Goal: Task Accomplishment & Management: Manage account settings

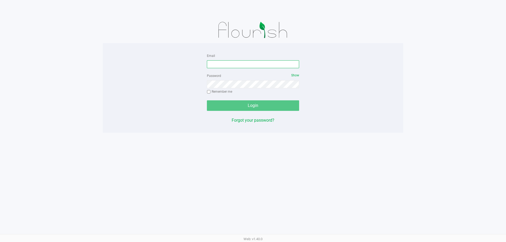
click at [217, 66] on input "Email" at bounding box center [253, 64] width 92 height 8
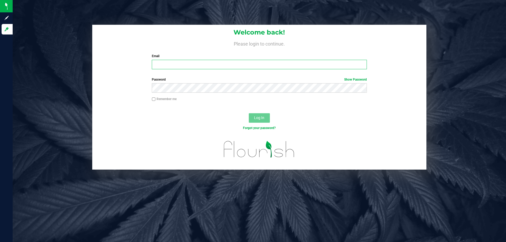
click at [161, 63] on input "Email" at bounding box center [259, 64] width 215 height 9
type input "[EMAIL_ADDRESS][DOMAIN_NAME]"
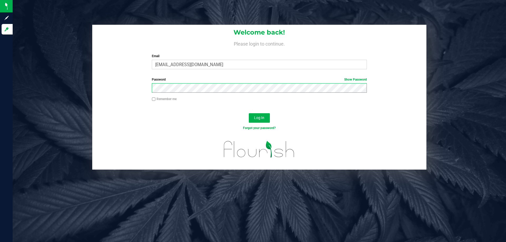
click at [249, 113] on button "Log In" at bounding box center [259, 117] width 21 height 9
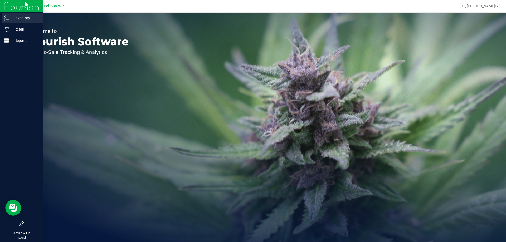
click at [16, 17] on p "Inventory" at bounding box center [25, 18] width 32 height 6
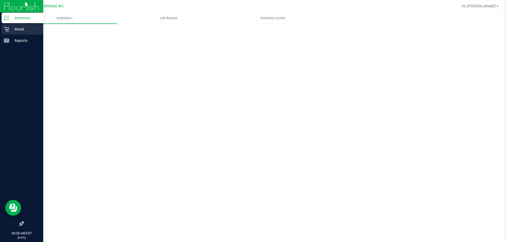
click at [18, 31] on p "Retail" at bounding box center [25, 29] width 32 height 6
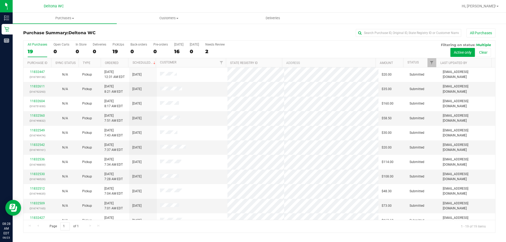
click at [436, 64] on div at bounding box center [436, 62] width 2 height 9
click at [431, 60] on link "Filter" at bounding box center [432, 62] width 9 height 9
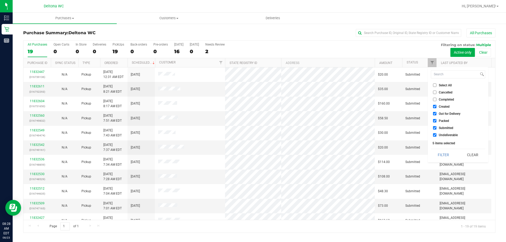
click at [435, 135] on input "Undeliverable" at bounding box center [434, 134] width 3 height 3
checkbox input "false"
click at [434, 118] on li "Packed" at bounding box center [458, 121] width 54 height 6
click at [434, 113] on input "Out for Delivery" at bounding box center [434, 113] width 3 height 3
checkbox input "false"
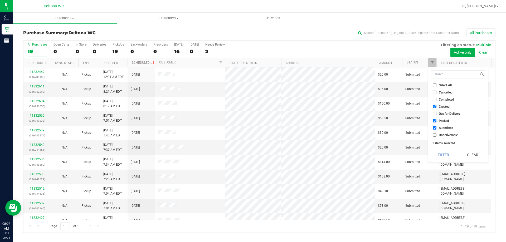
click at [434, 105] on li "Created" at bounding box center [458, 107] width 54 height 6
click at [435, 118] on li "Packed" at bounding box center [458, 121] width 54 height 6
click at [435, 120] on input "Packed" at bounding box center [434, 120] width 3 height 3
checkbox input "false"
click at [436, 106] on input "Created" at bounding box center [434, 106] width 3 height 3
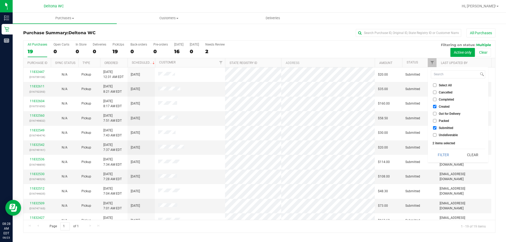
checkbox input "false"
click at [452, 154] on button "Filter" at bounding box center [443, 155] width 25 height 12
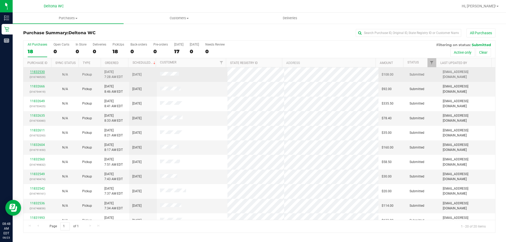
click at [38, 71] on link "11832530" at bounding box center [37, 72] width 15 height 4
click at [35, 73] on link "11832530" at bounding box center [37, 72] width 15 height 4
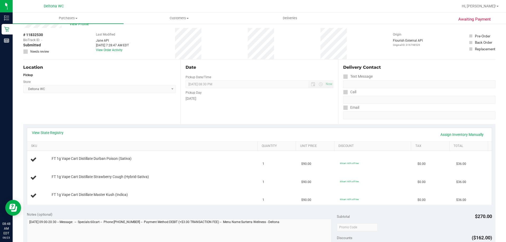
scroll to position [26, 0]
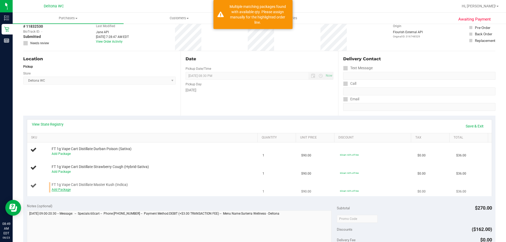
click at [59, 189] on link "Add Package" at bounding box center [61, 190] width 19 height 4
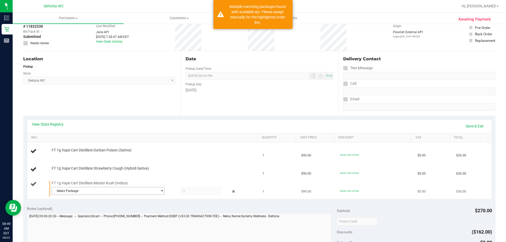
click at [78, 190] on span "Select Package" at bounding box center [105, 190] width 106 height 7
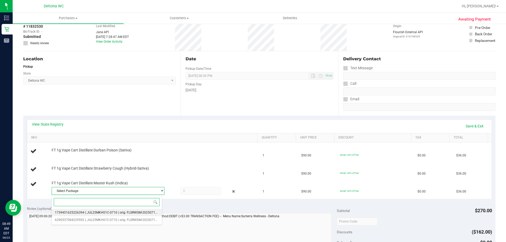
click at [95, 215] on li "1739451625226394 ( JUL25MKH01C-0710 | orig: FLSRWGM-20250716-2629 )" at bounding box center [107, 212] width 110 height 7
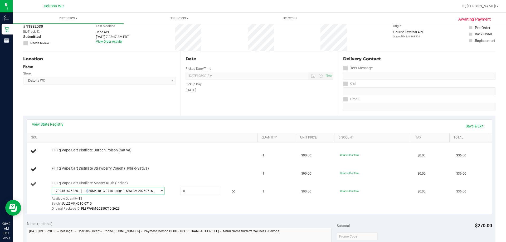
click at [85, 191] on span "( JUL25MKH01C-0710 | orig: FLSRWGM-20250716-2629 )" at bounding box center [118, 191] width 75 height 4
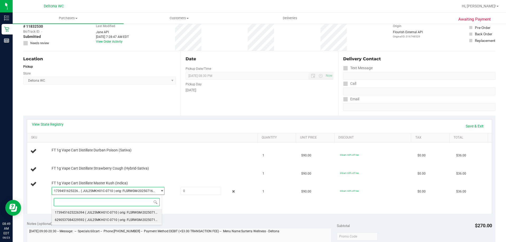
click at [86, 219] on span "( JUL25MKH01C-0710 | orig: FLSRWGM-20250716-2625 )" at bounding box center [126, 220] width 82 height 4
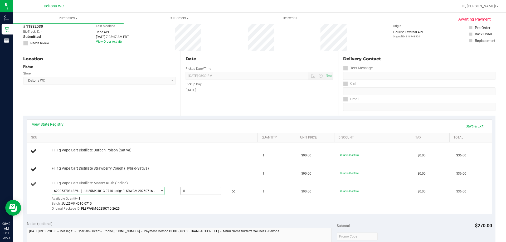
click at [197, 192] on span at bounding box center [201, 191] width 41 height 8
type input "1"
type input "1.0000"
click at [193, 180] on td "FT 1g Vape Cart Distillate Master Kush (Indica) 6290537084229592 ( JUL25MKH01C-…" at bounding box center [143, 196] width 233 height 35
click at [477, 128] on link "Save & Exit" at bounding box center [474, 126] width 25 height 9
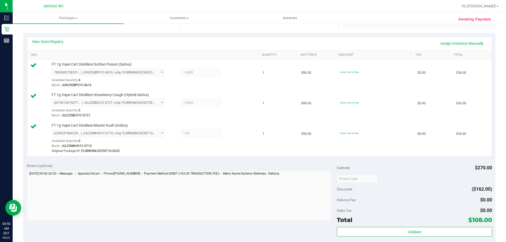
scroll to position [158, 0]
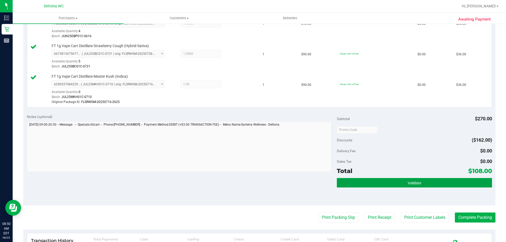
click at [374, 188] on div "Validate" at bounding box center [414, 183] width 155 height 10
click at [355, 183] on button "Validate" at bounding box center [414, 182] width 155 height 9
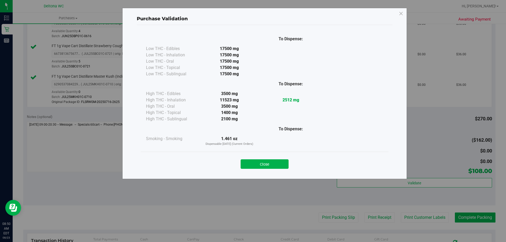
click at [252, 165] on button "Close" at bounding box center [265, 163] width 48 height 9
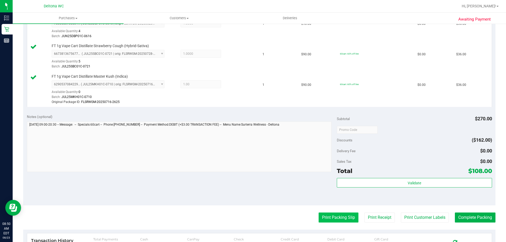
click at [332, 217] on button "Print Packing Slip" at bounding box center [339, 218] width 40 height 10
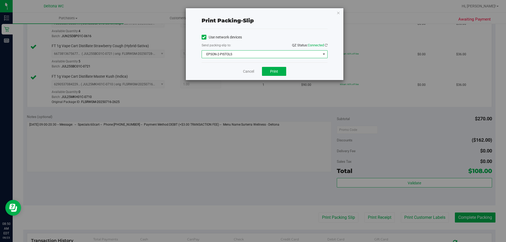
click at [235, 56] on span "EPSON-2-PISTOLS" at bounding box center [261, 54] width 119 height 7
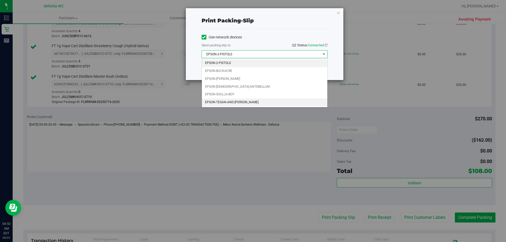
click at [243, 103] on li "EPSON-TEGAN-AND-SARA" at bounding box center [264, 103] width 125 height 8
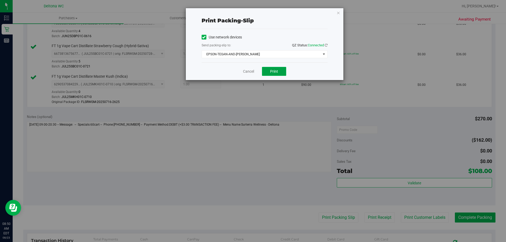
click at [273, 71] on span "Print" at bounding box center [274, 71] width 8 height 4
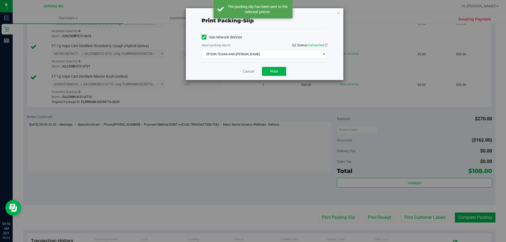
drag, startPoint x: 337, startPoint y: 14, endPoint x: 350, endPoint y: 25, distance: 16.8
click at [337, 14] on icon "button" at bounding box center [339, 12] width 4 height 6
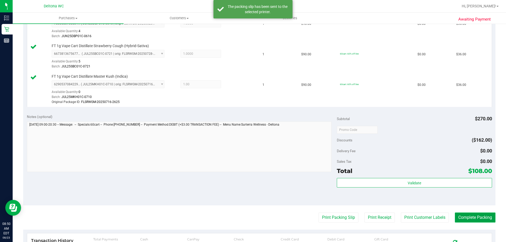
click at [477, 219] on button "Complete Packing" at bounding box center [475, 218] width 41 height 10
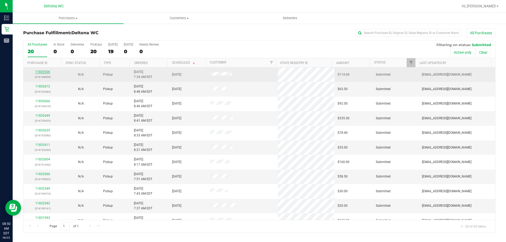
click at [44, 71] on link "11832536" at bounding box center [42, 72] width 15 height 4
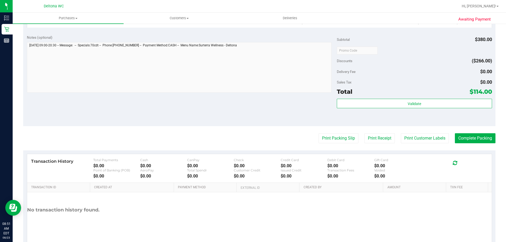
scroll to position [230, 0]
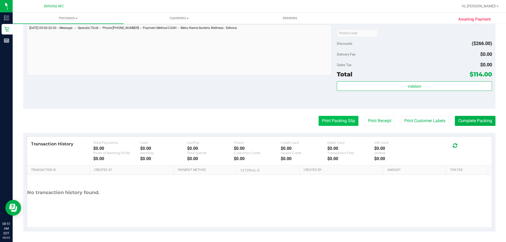
click at [344, 119] on button "Print Packing Slip" at bounding box center [339, 121] width 40 height 10
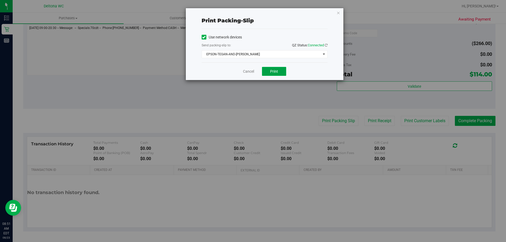
click at [275, 75] on button "Print" at bounding box center [274, 71] width 24 height 9
click at [340, 13] on icon "button" at bounding box center [339, 12] width 4 height 6
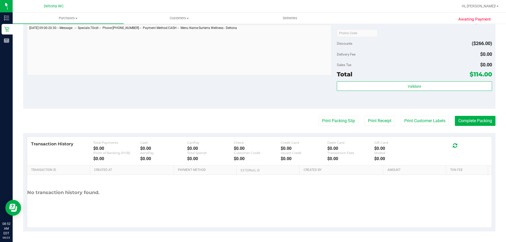
click at [185, 101] on div "Notes (optional) Subtotal $380.00 Discounts ($266.00) Delivery Fee $0.00 Sales …" at bounding box center [259, 61] width 472 height 95
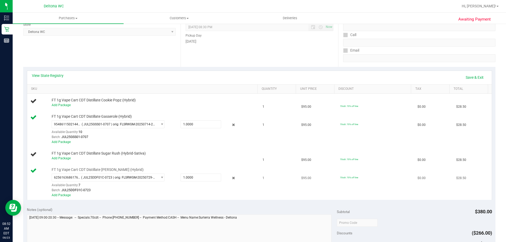
scroll to position [85, 0]
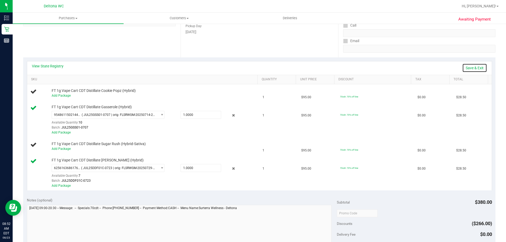
click at [478, 68] on link "Save & Exit" at bounding box center [474, 68] width 25 height 9
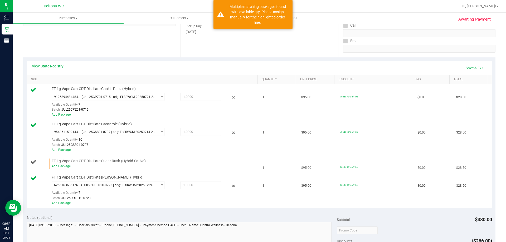
click at [58, 168] on link "Add Package" at bounding box center [61, 167] width 19 height 4
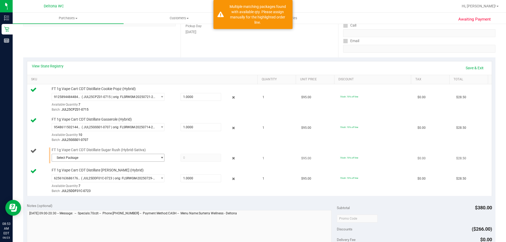
click at [71, 159] on span "Select Package" at bounding box center [105, 157] width 106 height 7
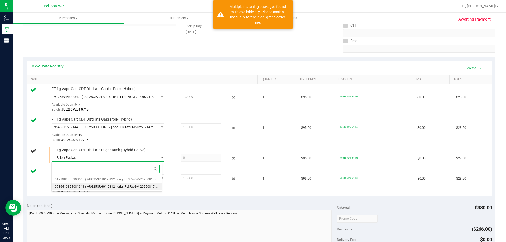
click at [77, 186] on span "0936410824081941" at bounding box center [70, 187] width 30 height 4
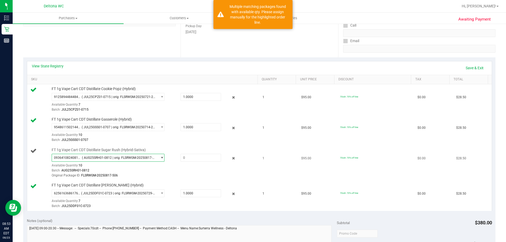
click at [87, 157] on span "( AUG25SRH01-0812 | orig: FLSRWGM-20250817-506 )" at bounding box center [119, 158] width 74 height 4
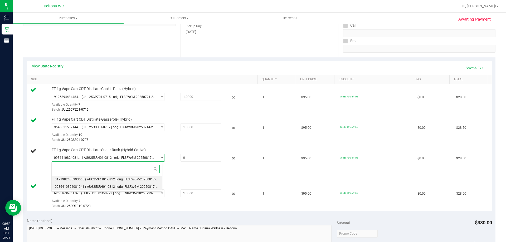
click at [88, 179] on span "( AUG25SRH01-0812 | orig: FLSRWGM-20250817-450 )" at bounding box center [124, 180] width 78 height 4
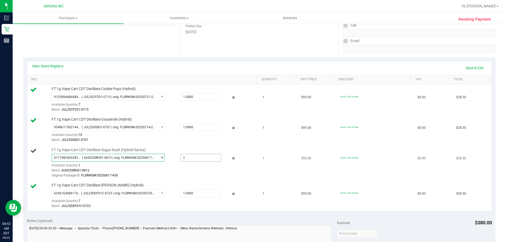
click at [183, 159] on span at bounding box center [201, 158] width 41 height 8
type input "1"
type input "1.0000"
click at [206, 179] on td "FT 1g Vape Cart CDT Distillate Sugar Rush (Hybrid-Sativa) 0171982405393565 ( AU…" at bounding box center [143, 164] width 233 height 36
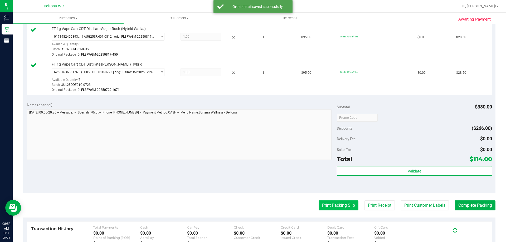
scroll to position [216, 0]
click at [347, 207] on button "Print Packing Slip" at bounding box center [339, 205] width 40 height 10
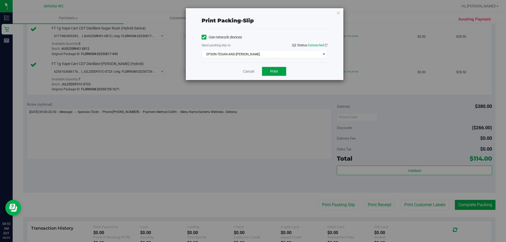
click at [268, 74] on button "Print" at bounding box center [274, 71] width 24 height 9
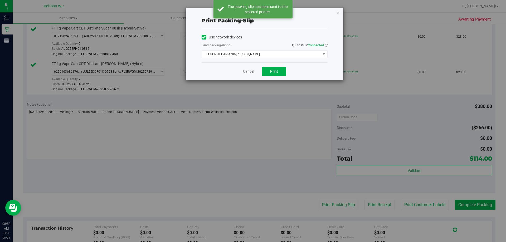
click at [339, 13] on icon "button" at bounding box center [339, 12] width 4 height 6
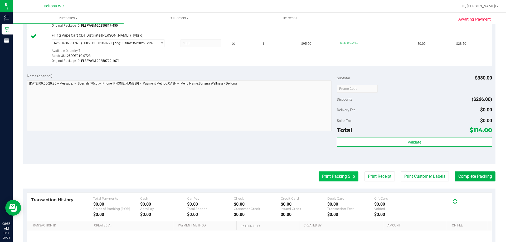
scroll to position [301, 0]
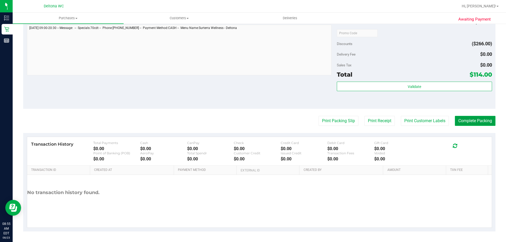
click at [457, 122] on button "Complete Packing" at bounding box center [475, 121] width 41 height 10
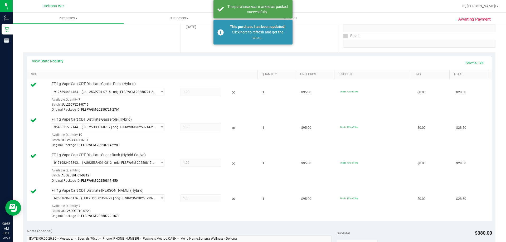
scroll to position [0, 0]
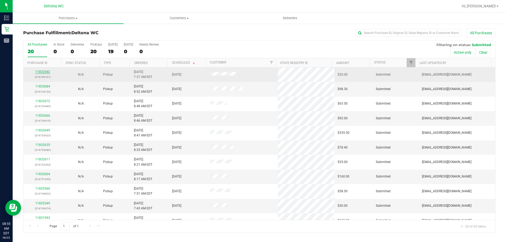
click at [43, 72] on link "11832542" at bounding box center [42, 72] width 15 height 4
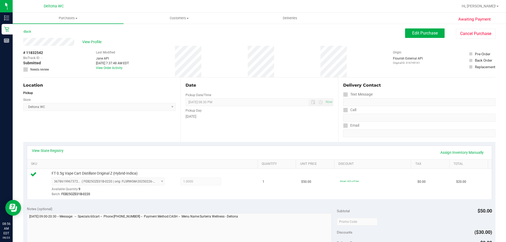
click at [129, 133] on div "Location Pickup Store Deltona WC Select Store Bonita Springs WC Boynton Beach W…" at bounding box center [101, 110] width 157 height 65
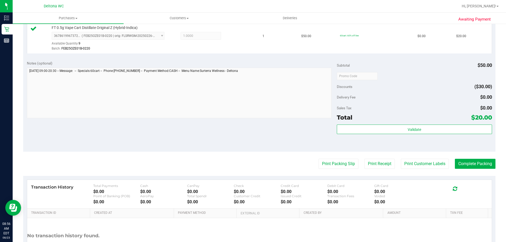
scroll to position [147, 0]
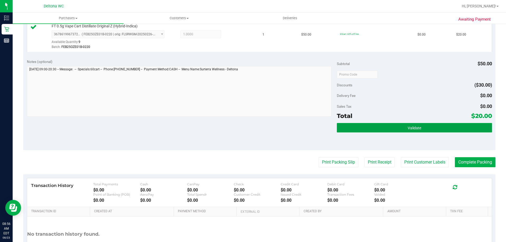
click at [413, 128] on span "Validate" at bounding box center [414, 128] width 13 height 4
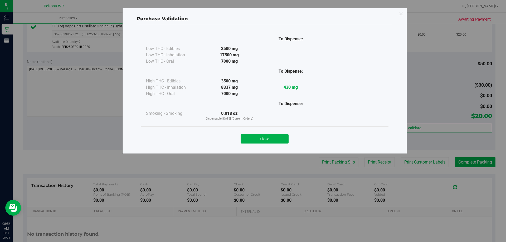
click at [265, 137] on button "Close" at bounding box center [265, 138] width 48 height 9
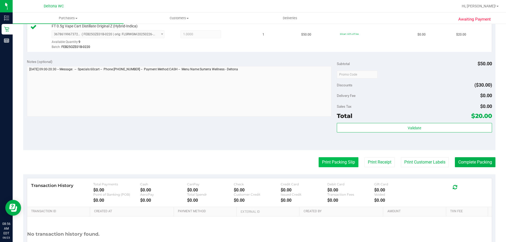
click at [322, 164] on button "Print Packing Slip" at bounding box center [339, 162] width 40 height 10
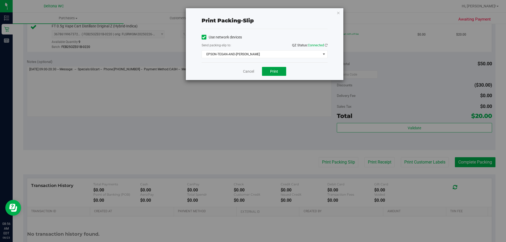
click at [273, 69] on span "Print" at bounding box center [274, 71] width 8 height 4
click at [339, 11] on icon "button" at bounding box center [339, 12] width 4 height 6
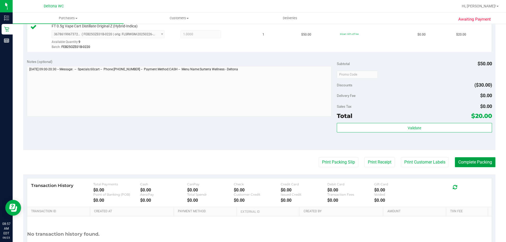
click at [460, 164] on button "Complete Packing" at bounding box center [475, 162] width 41 height 10
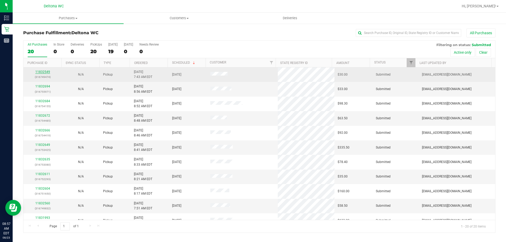
click at [41, 72] on link "11832549" at bounding box center [42, 72] width 15 height 4
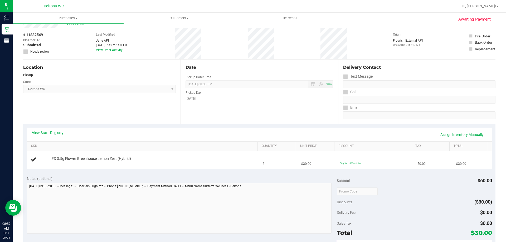
scroll to position [26, 0]
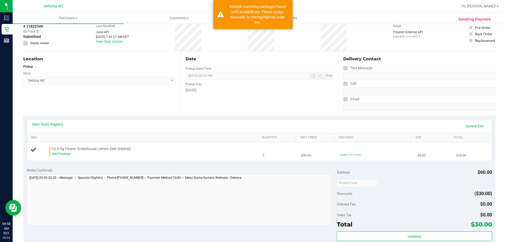
click at [66, 151] on span "FD 3.5g Flower Greenhouse Lemon Zest (Hybrid)" at bounding box center [91, 149] width 79 height 5
click at [67, 156] on div "Add Package" at bounding box center [154, 154] width 204 height 5
click at [66, 152] on div "Add Package" at bounding box center [154, 154] width 204 height 5
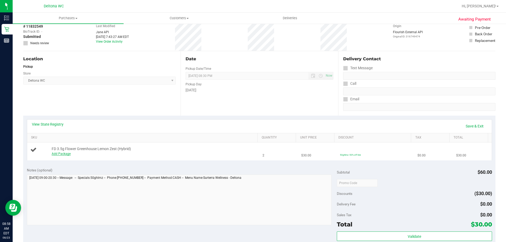
click at [60, 153] on link "Add Package" at bounding box center [61, 154] width 19 height 4
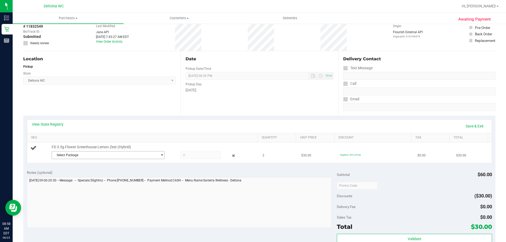
click at [81, 157] on span "Select Package" at bounding box center [105, 155] width 106 height 7
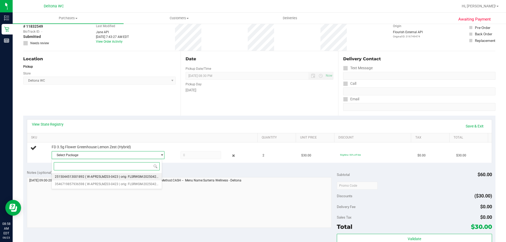
click at [89, 178] on span "( W-APR25LMZ03-0423 | orig: FLSRWGM-20250429-123 )" at bounding box center [125, 177] width 81 height 4
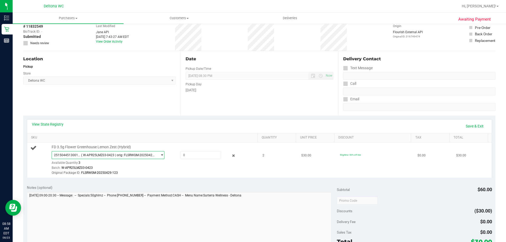
click at [88, 155] on span "( W-APR25LMZ03-0423 | orig: FLSRWGM-20250429-123 )" at bounding box center [118, 155] width 74 height 4
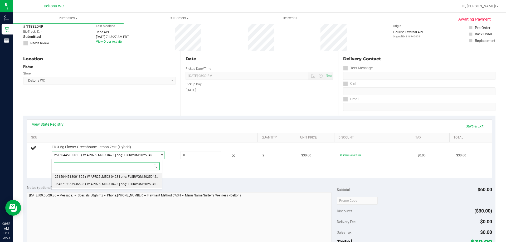
click at [94, 187] on li "3546719857936598 ( W-APR25LMZ03-0423 | orig: FLSRWGM-20250429-248 )" at bounding box center [107, 184] width 110 height 7
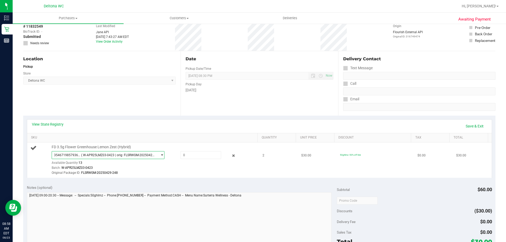
click at [98, 157] on span "( W-APR25LMZ03-0423 | orig: FLSRWGM-20250429-248 )" at bounding box center [118, 155] width 74 height 4
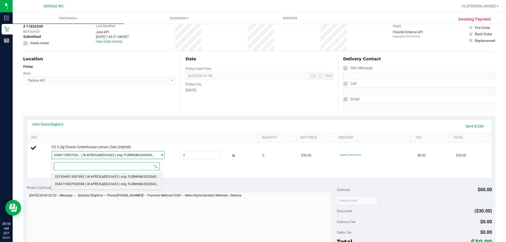
click at [97, 177] on span "( W-APR25LMZ03-0423 | orig: FLSRWGM-20250429-123 )" at bounding box center [125, 177] width 81 height 4
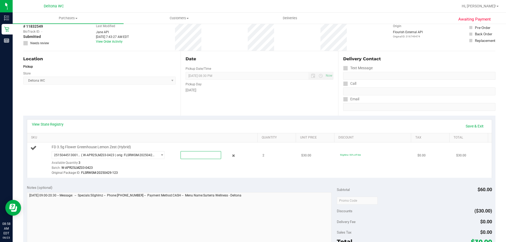
click at [187, 155] on span at bounding box center [201, 155] width 41 height 8
type input "2"
type input "2.0000"
click at [185, 169] on div "Batch: W-APR25LMZ03-0423" at bounding box center [154, 168] width 204 height 5
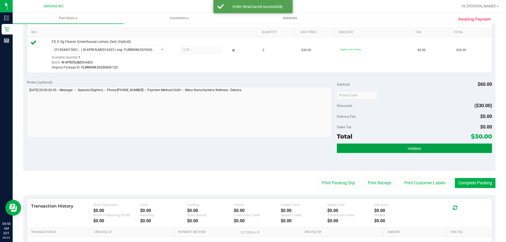
click at [377, 147] on button "Validate" at bounding box center [414, 148] width 155 height 9
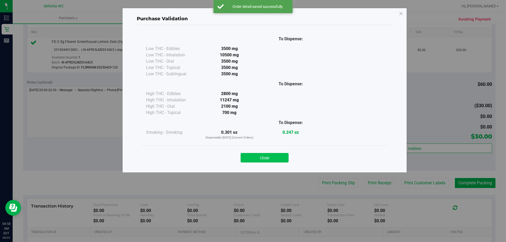
click at [277, 158] on button "Close" at bounding box center [265, 157] width 48 height 9
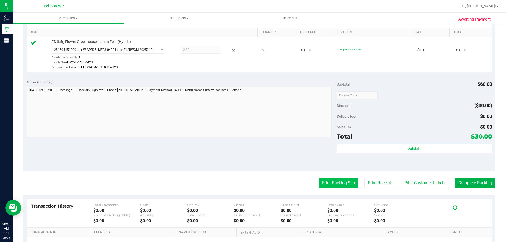
click at [319, 185] on button "Print Packing Slip" at bounding box center [339, 183] width 40 height 10
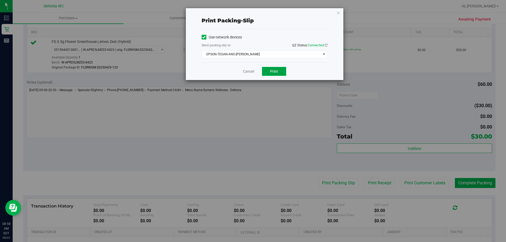
click at [275, 70] on span "Print" at bounding box center [274, 71] width 8 height 4
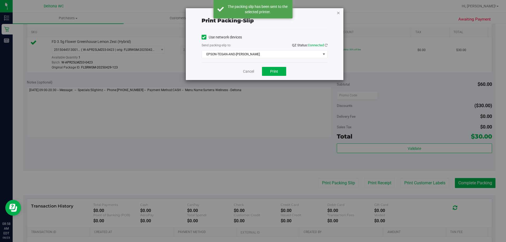
click at [338, 12] on icon "button" at bounding box center [339, 12] width 4 height 6
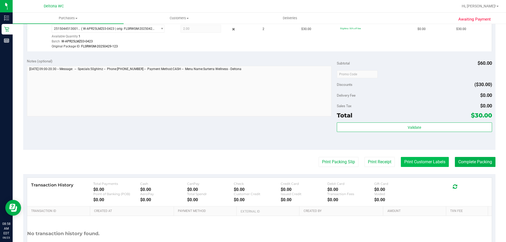
scroll to position [158, 0]
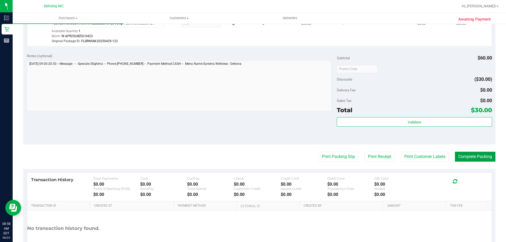
click at [457, 160] on button "Complete Packing" at bounding box center [475, 157] width 41 height 10
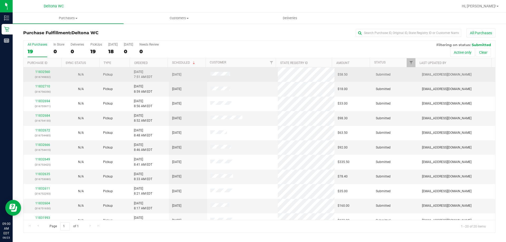
click at [41, 69] on td "11832560 (316749832)" at bounding box center [42, 74] width 38 height 14
click at [40, 72] on link "11832560" at bounding box center [42, 72] width 15 height 4
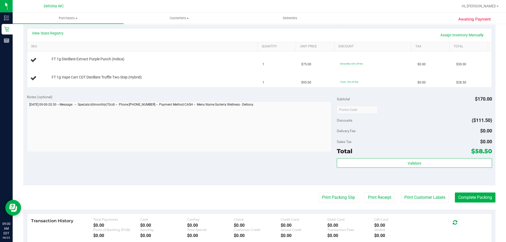
scroll to position [120, 0]
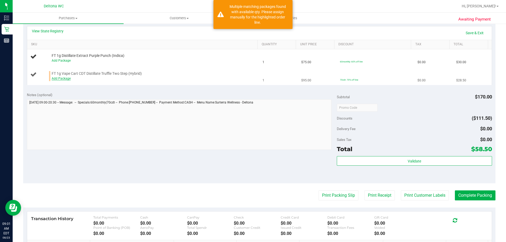
click at [67, 77] on link "Add Package" at bounding box center [61, 79] width 19 height 4
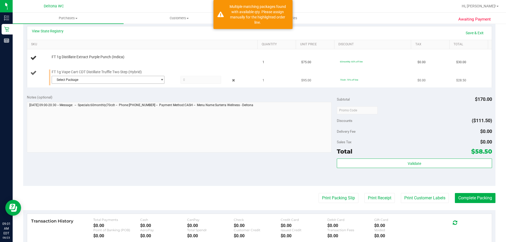
click at [68, 79] on span "Select Package" at bounding box center [105, 79] width 106 height 7
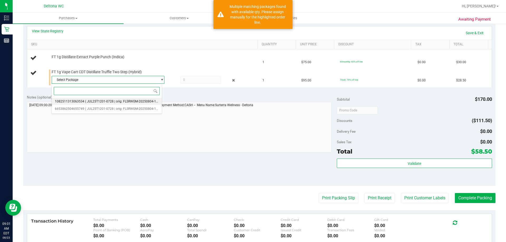
click at [90, 101] on span "( JUL25T1201-0728 | orig: FLSRWGM-20250804-1094 )" at bounding box center [124, 102] width 78 height 4
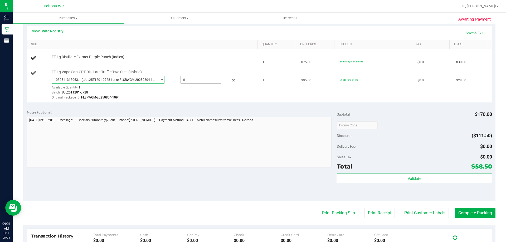
click at [210, 82] on span at bounding box center [201, 80] width 41 height 8
type input "1"
type input "1.0000"
click at [201, 94] on div "Batch: JUL25T1201-0728" at bounding box center [154, 92] width 204 height 5
click at [65, 62] on link "Add Package" at bounding box center [61, 61] width 19 height 4
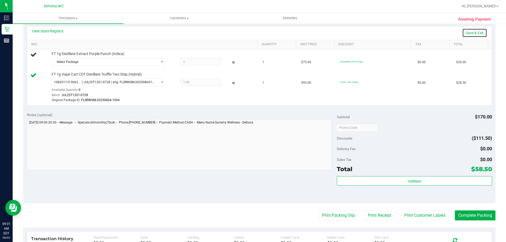
click at [471, 32] on link "Save & Exit" at bounding box center [474, 32] width 25 height 9
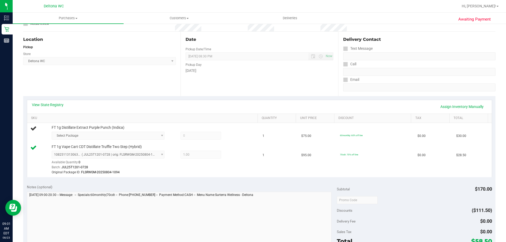
scroll to position [79, 0]
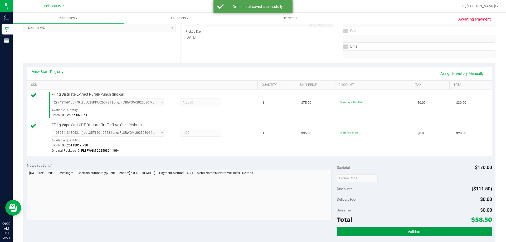
click at [356, 231] on button "Validate" at bounding box center [414, 231] width 155 height 9
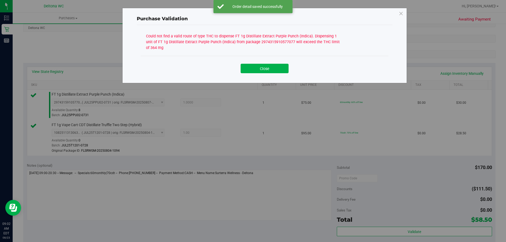
click at [258, 73] on div "Close" at bounding box center [265, 66] width 248 height 21
click at [254, 68] on button "Close" at bounding box center [265, 68] width 48 height 9
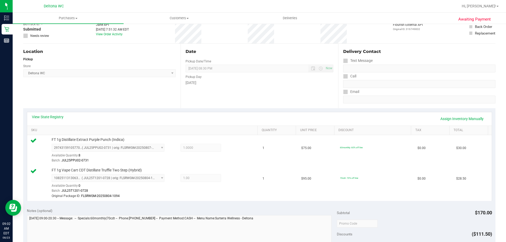
scroll to position [0, 0]
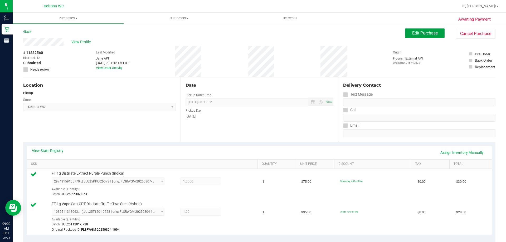
click at [415, 32] on span "Edit Purchase" at bounding box center [425, 33] width 26 height 5
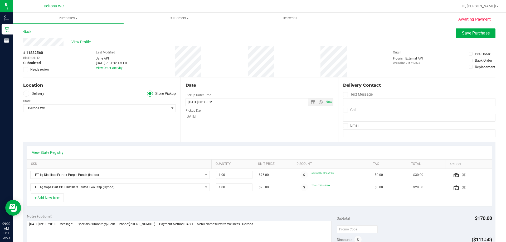
click at [27, 70] on icon at bounding box center [25, 70] width 3 height 0
click at [0, 0] on input "Needs review" at bounding box center [0, 0] width 0 height 0
click at [34, 52] on span "# 11832560" at bounding box center [33, 53] width 20 height 6
copy span "11832560"
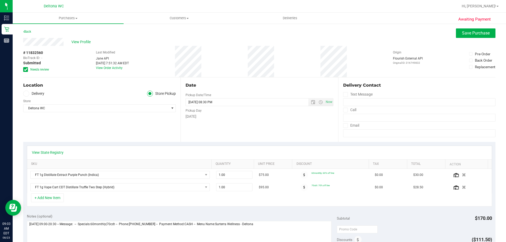
click at [123, 128] on div "Location Delivery Store Pickup Store Deltona WC Select Store Bonita Springs WC …" at bounding box center [101, 110] width 157 height 65
